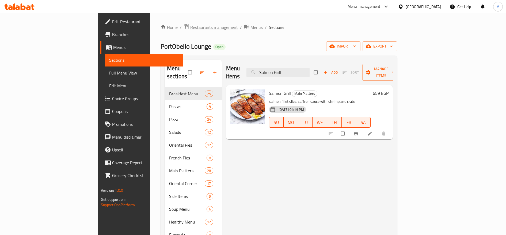
click at [190, 26] on span "Restaurants management" at bounding box center [214, 27] width 48 height 6
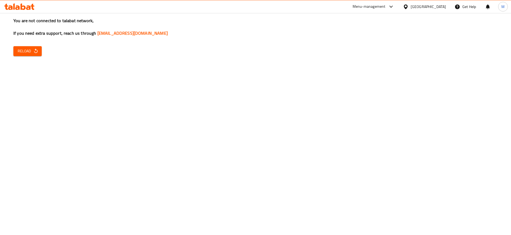
click at [39, 53] on button "Reload" at bounding box center [27, 51] width 28 height 10
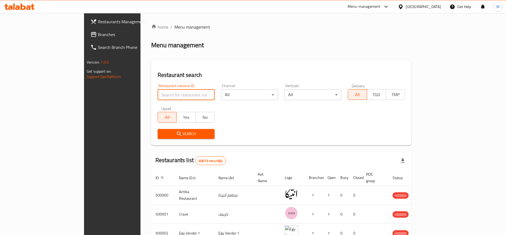
click at [158, 93] on input "search" at bounding box center [186, 95] width 57 height 11
type input "move on"
click at [155, 139] on div "Search" at bounding box center [185, 134] width 63 height 16
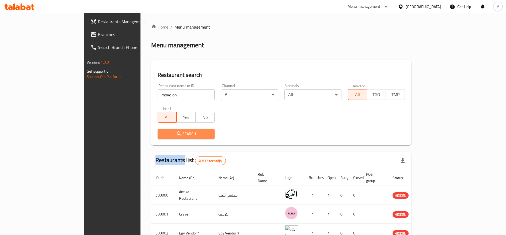
click at [158, 138] on button "Search" at bounding box center [186, 134] width 57 height 10
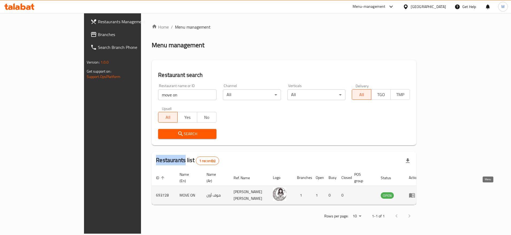
click at [415, 194] on icon "enhanced table" at bounding box center [412, 196] width 6 height 5
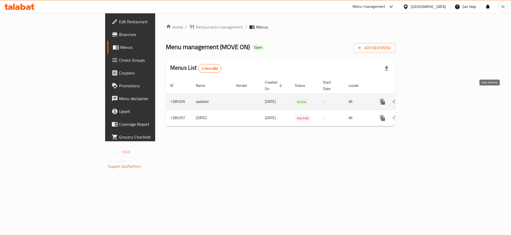
click at [428, 100] on link "enhanced table" at bounding box center [421, 102] width 13 height 13
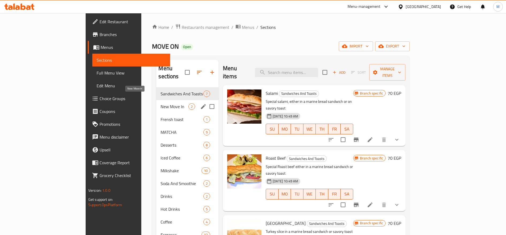
click at [161, 104] on span "New Move In" at bounding box center [175, 107] width 28 height 6
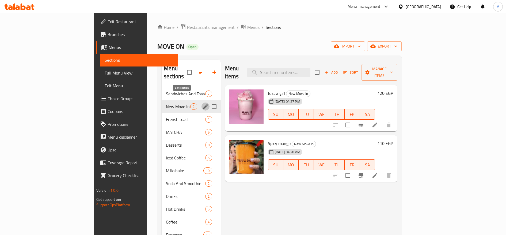
click at [202, 104] on icon "edit" at bounding box center [205, 107] width 6 height 6
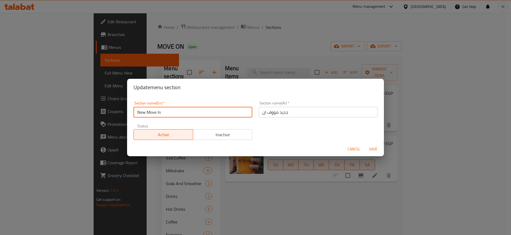
click at [176, 115] on input "New Move In" at bounding box center [192, 112] width 119 height 11
type input "New Move on"
click at [365, 144] on button "Save" at bounding box center [373, 149] width 17 height 10
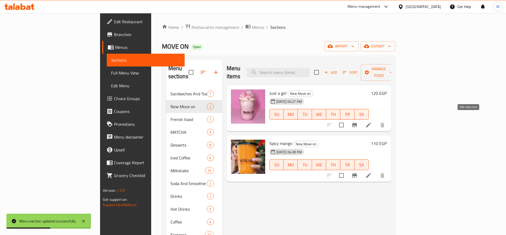
click at [371, 123] on icon at bounding box center [368, 125] width 5 height 5
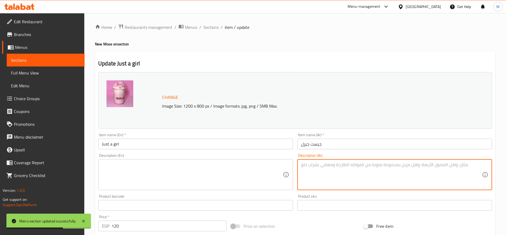
click at [386, 173] on textarea at bounding box center [391, 174] width 181 height 25
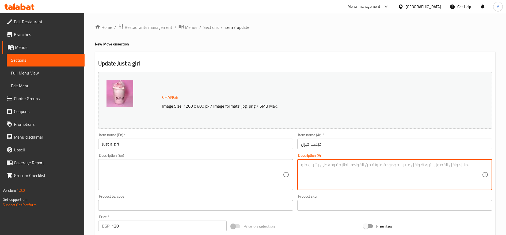
type textarea "l"
click at [346, 164] on textarea "ميلك شيك مارشميلو وغزل بنات" at bounding box center [391, 174] width 181 height 25
type textarea "ميلك شيك مارشميلو وغزل بنات"
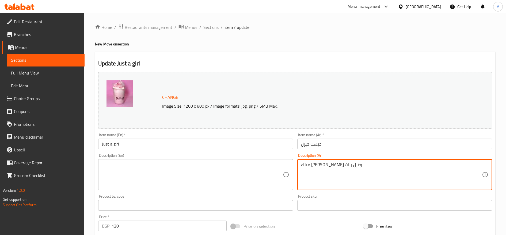
click at [178, 180] on textarea at bounding box center [192, 174] width 181 height 25
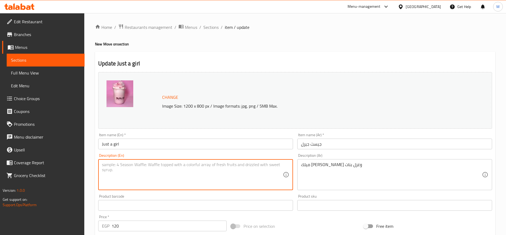
paste textarea "Marshmallow and cotton candy milkshake"
type textarea "Marshmallow and cotton candy milkshake"
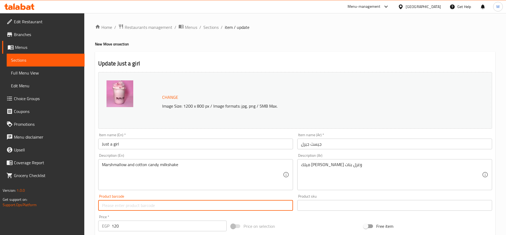
click at [211, 30] on span "Sections" at bounding box center [210, 27] width 15 height 6
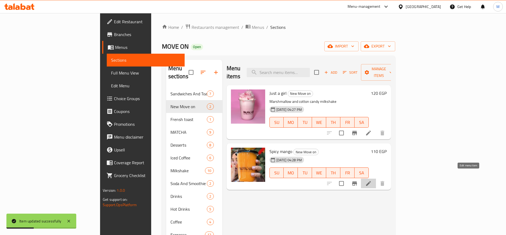
click at [371, 181] on icon at bounding box center [368, 183] width 5 height 5
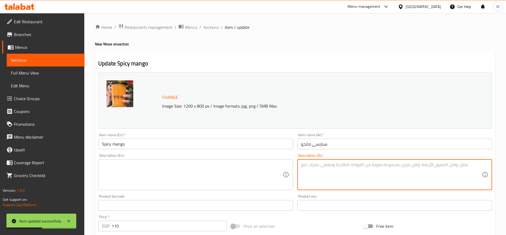
click at [380, 182] on textarea at bounding box center [391, 174] width 181 height 25
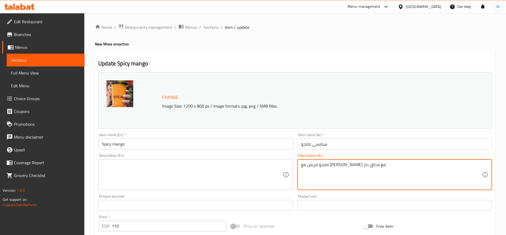
click at [363, 165] on textarea "مانجو فريش مع سيرب المانجو مع مذاق حار" at bounding box center [391, 174] width 181 height 25
paste textarea "ب"
type textarea "مانجو فريش مع سيرب المانجو بمذاق حار"
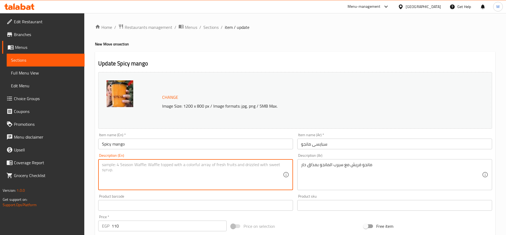
paste textarea "Fresh mango with mango syrup and a spicy taste"
type textarea "Fresh mango with mango syrup and a spicy taste"
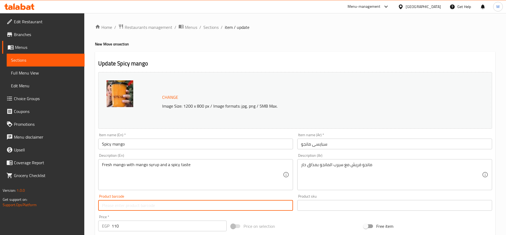
click at [208, 28] on span "Sections" at bounding box center [210, 27] width 15 height 6
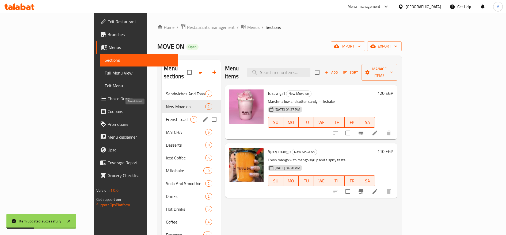
click at [166, 116] on span "Frensh toast" at bounding box center [178, 119] width 24 height 6
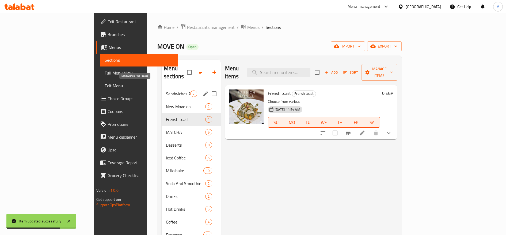
click at [166, 91] on span "Sandwiches And Toasts" at bounding box center [178, 94] width 24 height 6
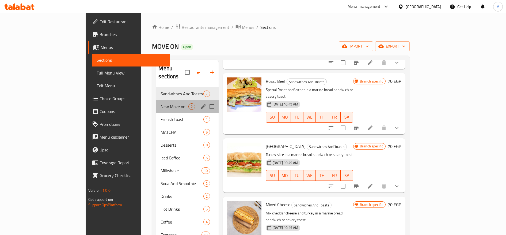
click at [156, 103] on div "New Move on 2" at bounding box center [187, 106] width 62 height 13
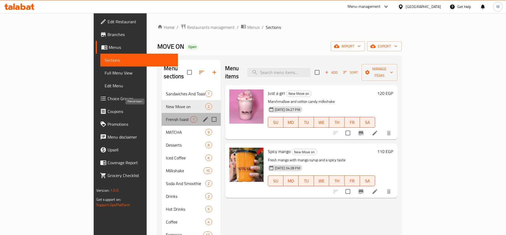
click at [166, 116] on span "Frensh toast" at bounding box center [178, 119] width 24 height 6
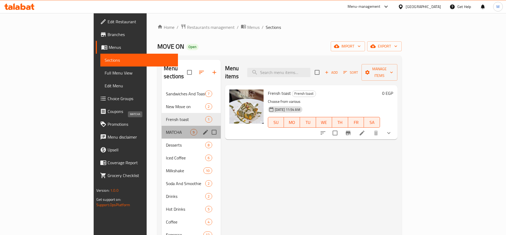
click at [166, 129] on span "MATCHA" at bounding box center [178, 132] width 24 height 6
